Goal: Task Accomplishment & Management: Complete application form

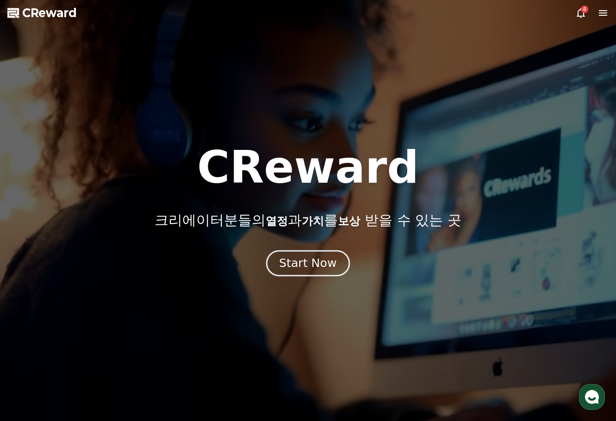
click at [328, 274] on button "Start Now" at bounding box center [308, 263] width 84 height 26
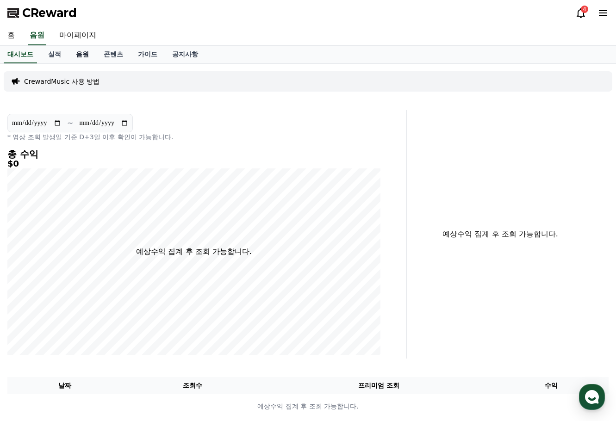
click at [80, 54] on link "음원" at bounding box center [82, 55] width 28 height 18
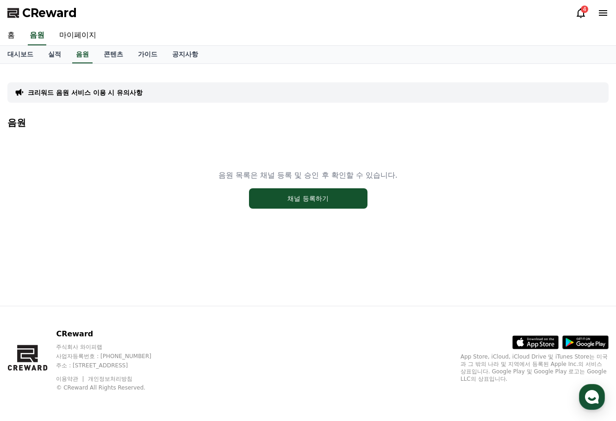
click at [268, 182] on div "음원 목록은 채널 등록 및 승인 후 확인할 수 있습니다. 채널 등록하기" at bounding box center [307, 189] width 601 height 116
click at [285, 203] on button "채널 등록하기" at bounding box center [308, 198] width 118 height 20
